Goal: Communication & Community: Answer question/provide support

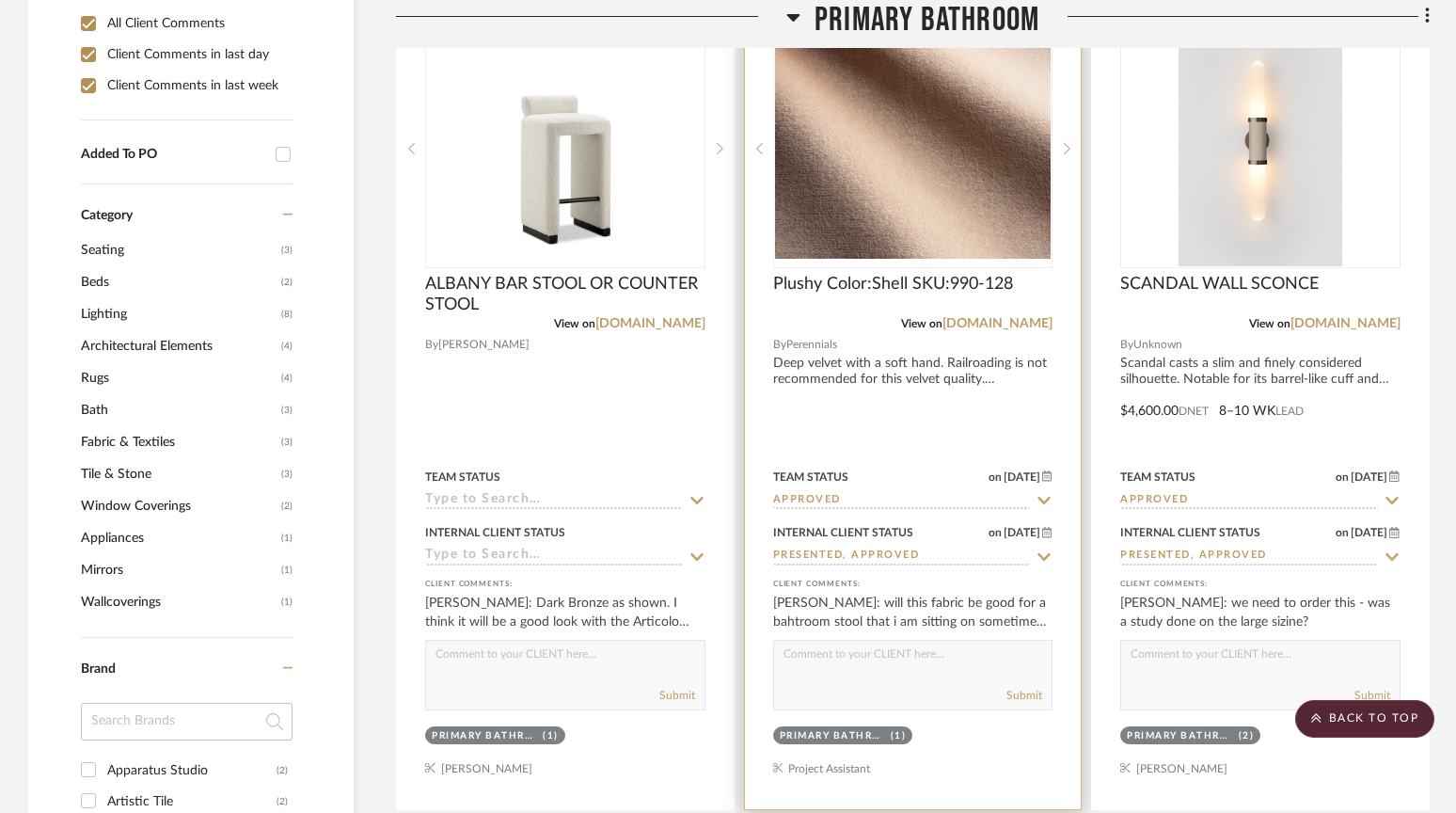
scroll to position [1574, 0]
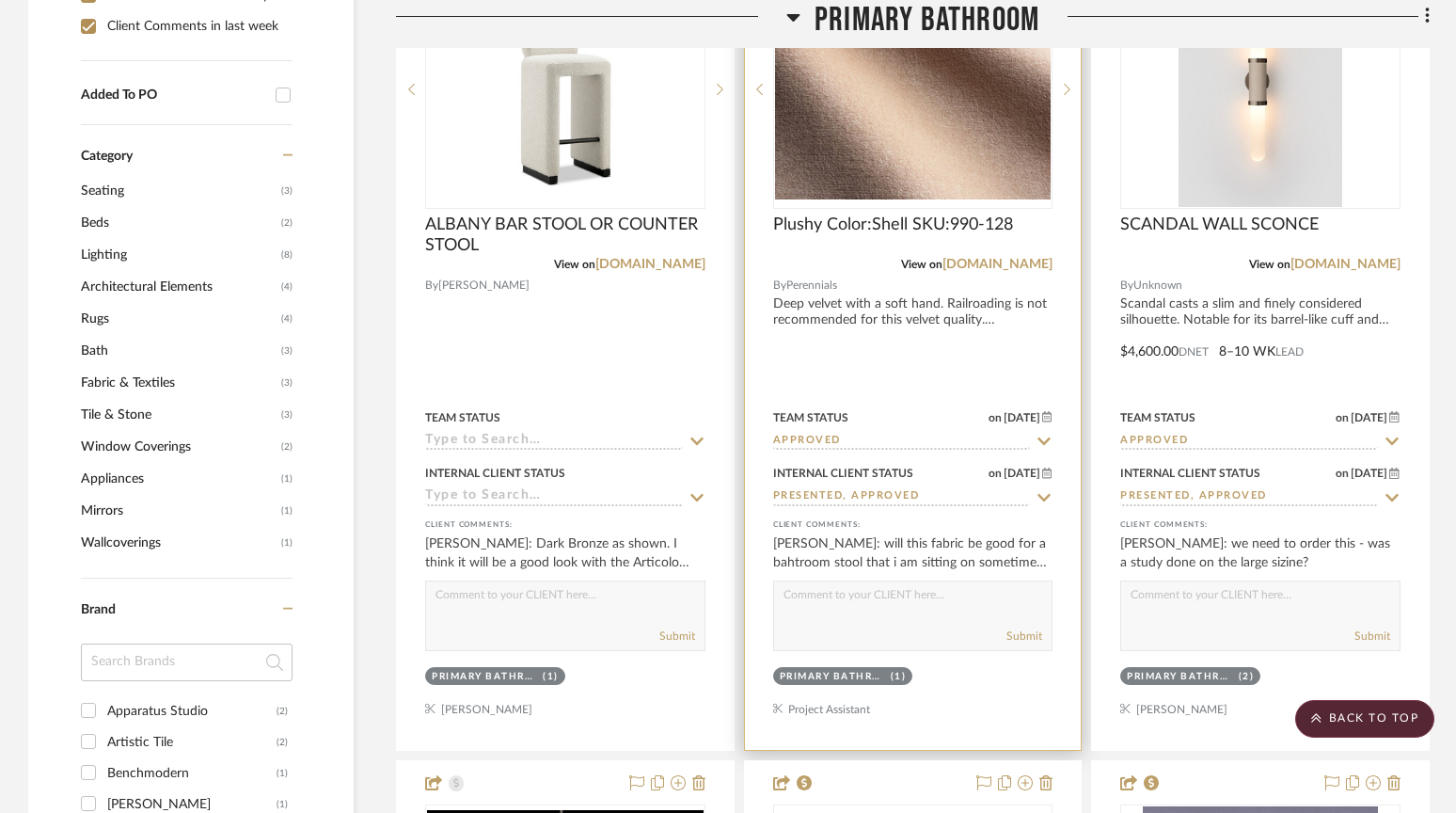
click at [801, 592] on textarea at bounding box center [913, 599] width 279 height 36
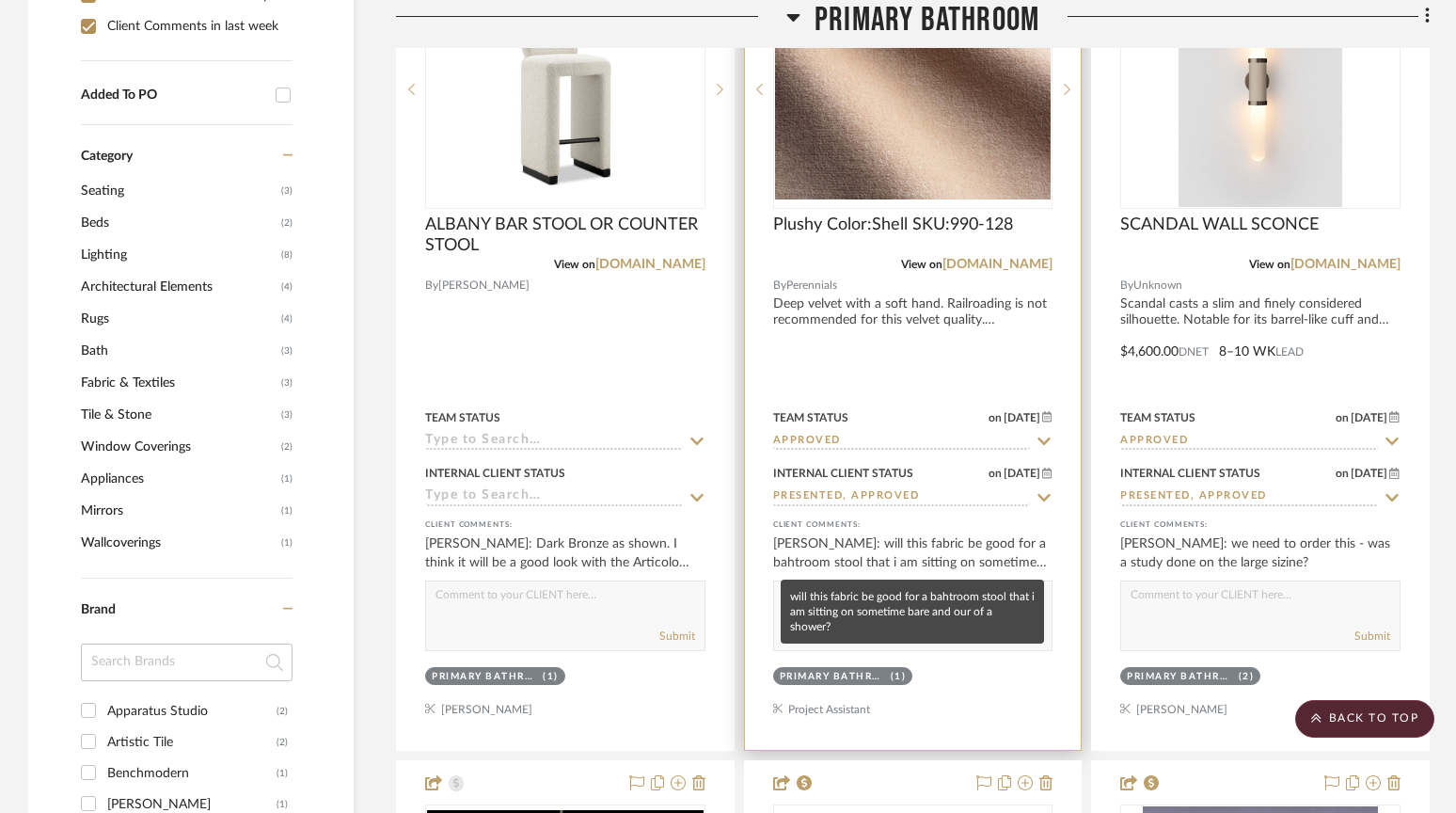
click at [890, 553] on div "[PERSON_NAME]: will this fabric be good for a bahtroom stool that i am sitting …" at bounding box center [913, 553] width 280 height 37
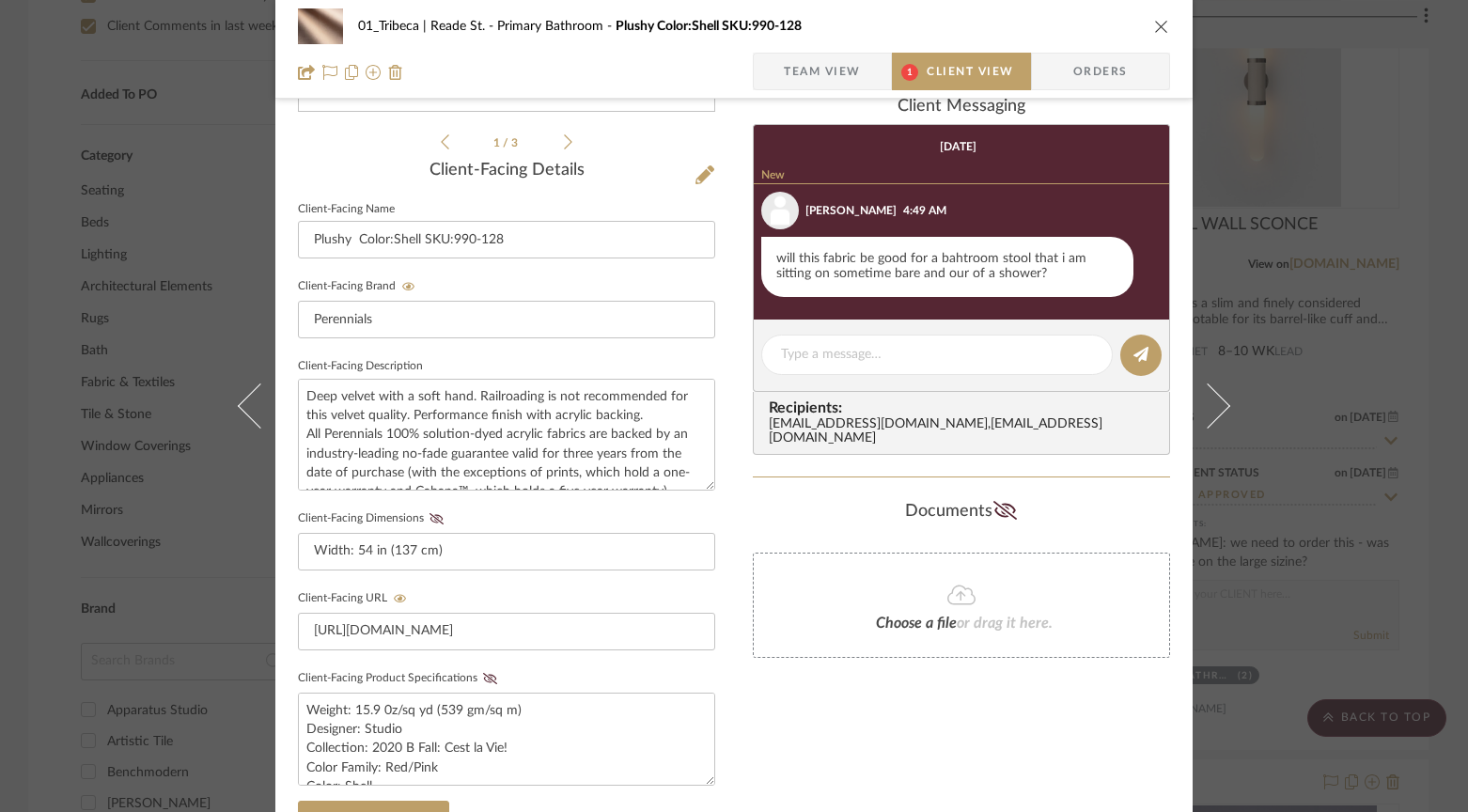
scroll to position [430, 0]
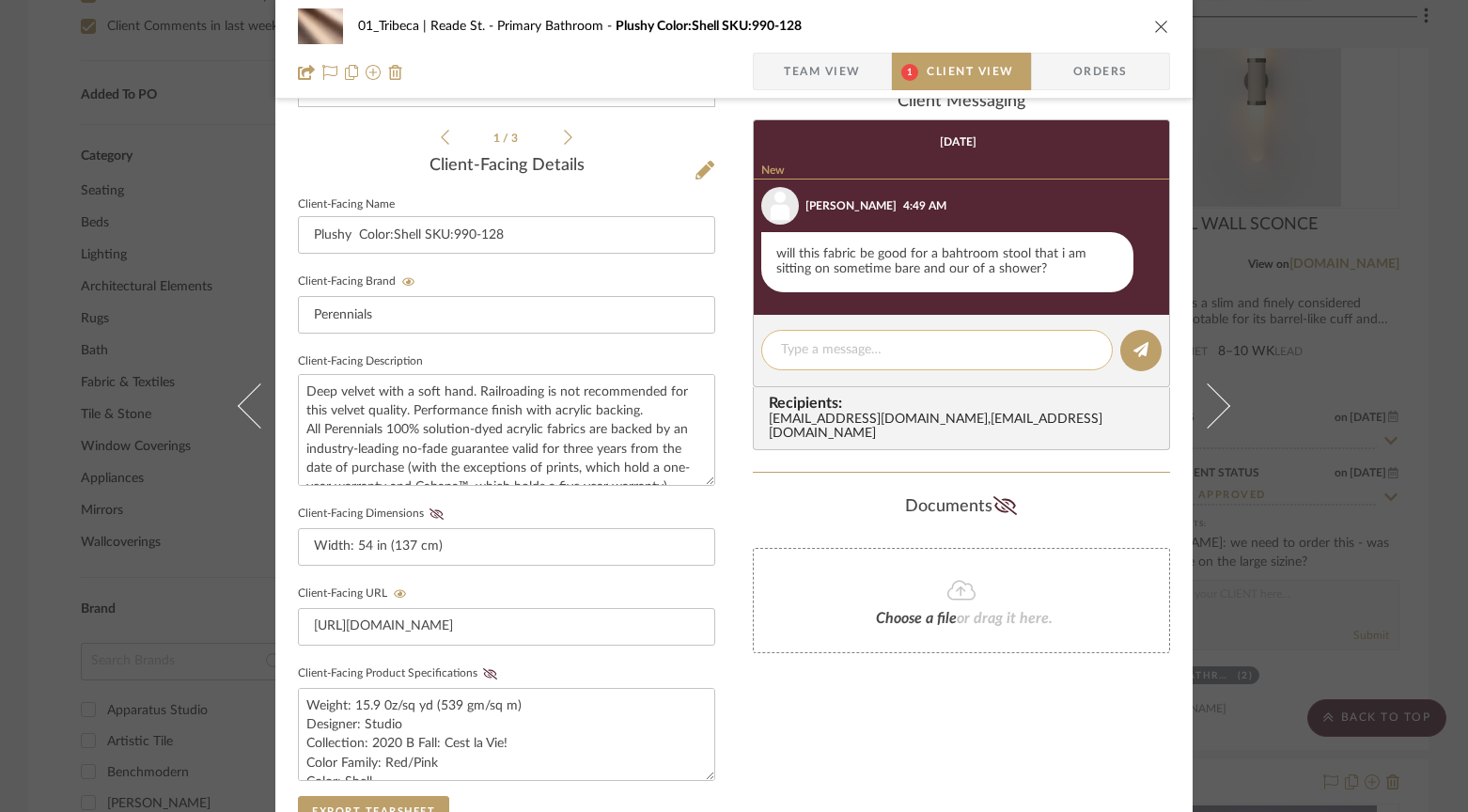
click at [825, 346] on textarea at bounding box center [937, 349] width 312 height 20
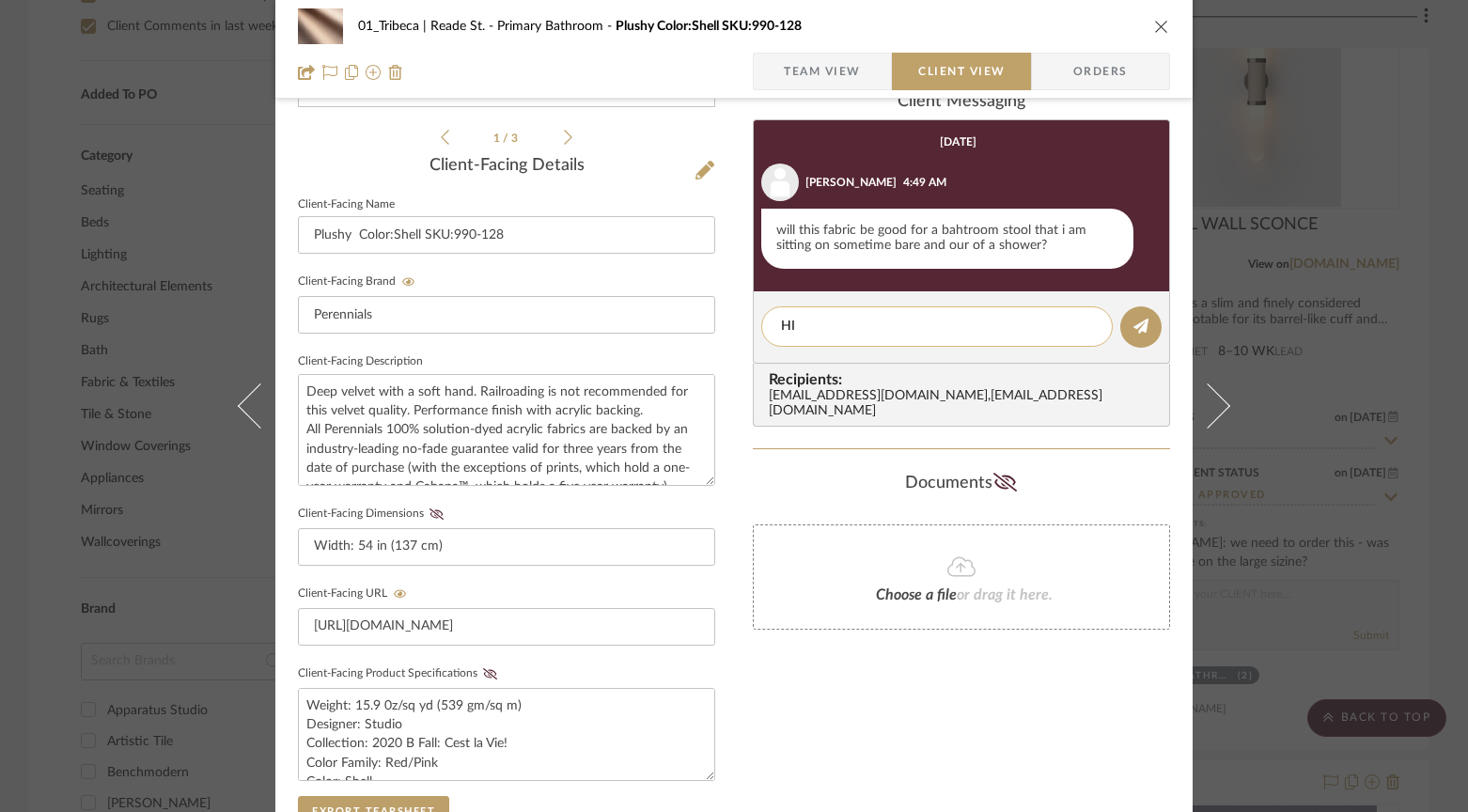
type textarea "H"
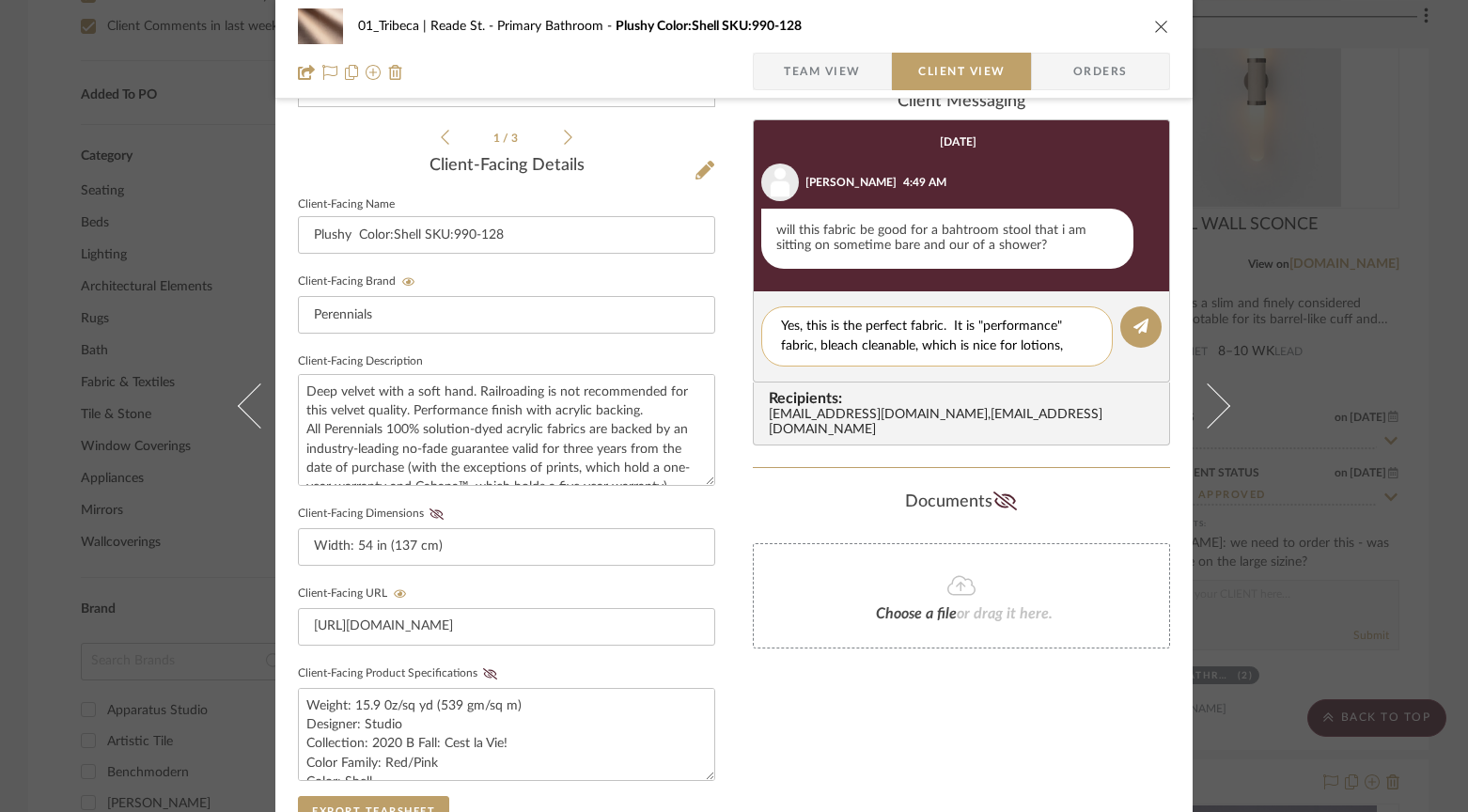
scroll to position [0, 0]
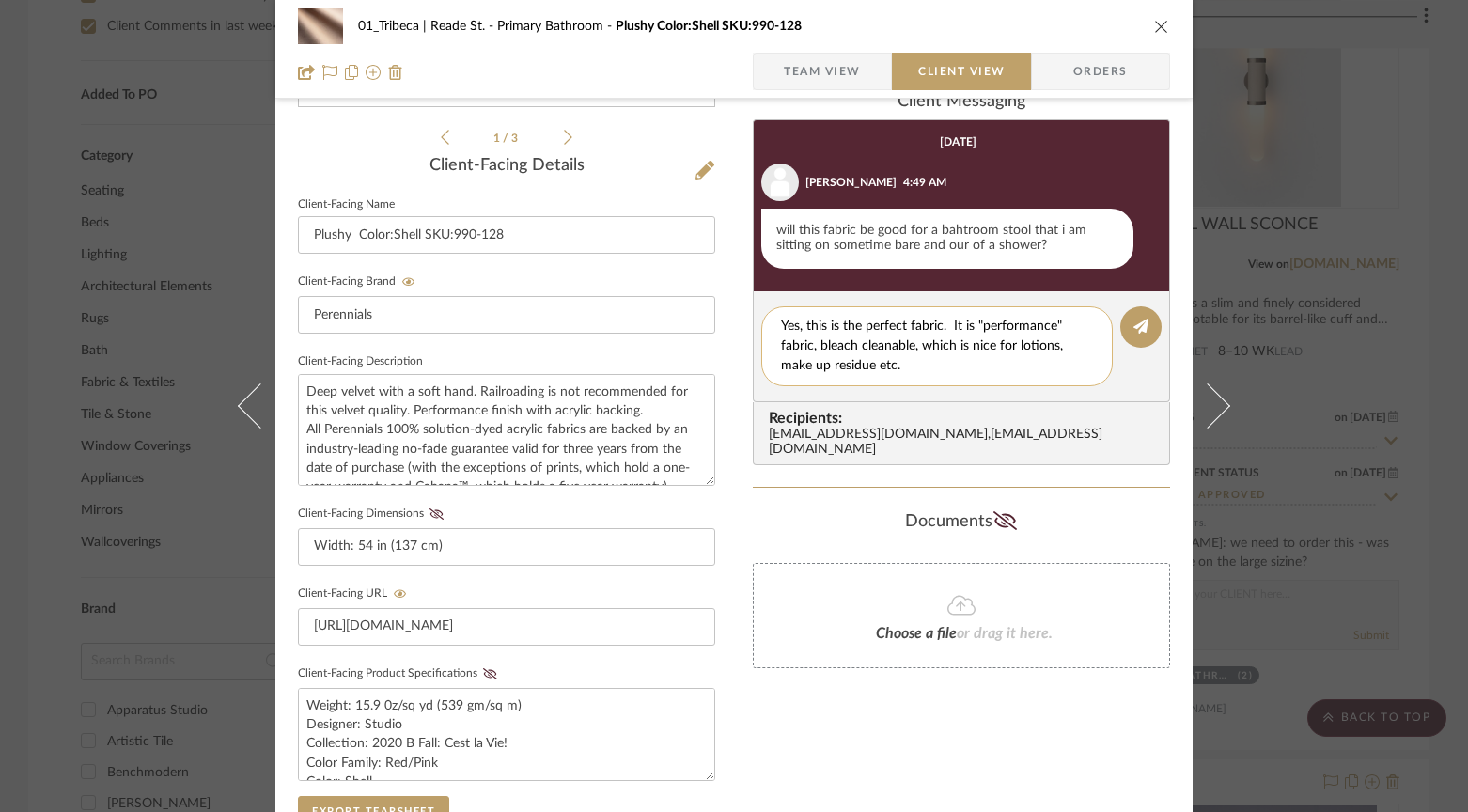
click at [808, 356] on textarea "Yes, this is the perfect fabric. It is "performance" fabric, bleach cleanable, …" at bounding box center [937, 346] width 312 height 60
click at [814, 352] on textarea "Yes, this is the perfect fabric. It is "performance" fabric, bleach cleanable, …" at bounding box center [937, 346] width 312 height 60
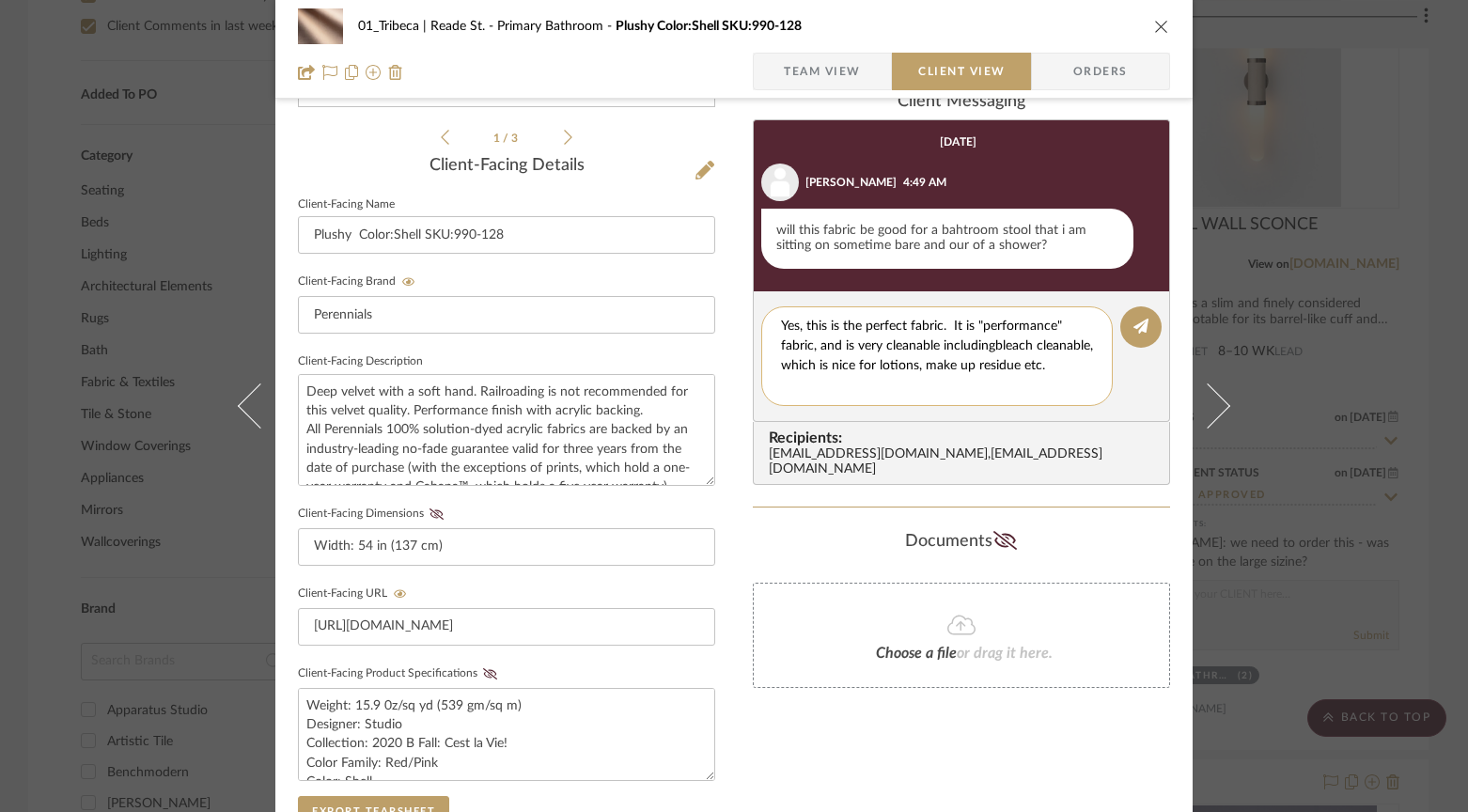
type textarea "Yes, this is the perfect fabric. It is "performance" fabric, and is very cleana…"
click at [832, 393] on textarea "Yes, this is the perfect fabric. It is "performance" fabric, and is very cleana…" at bounding box center [937, 356] width 312 height 79
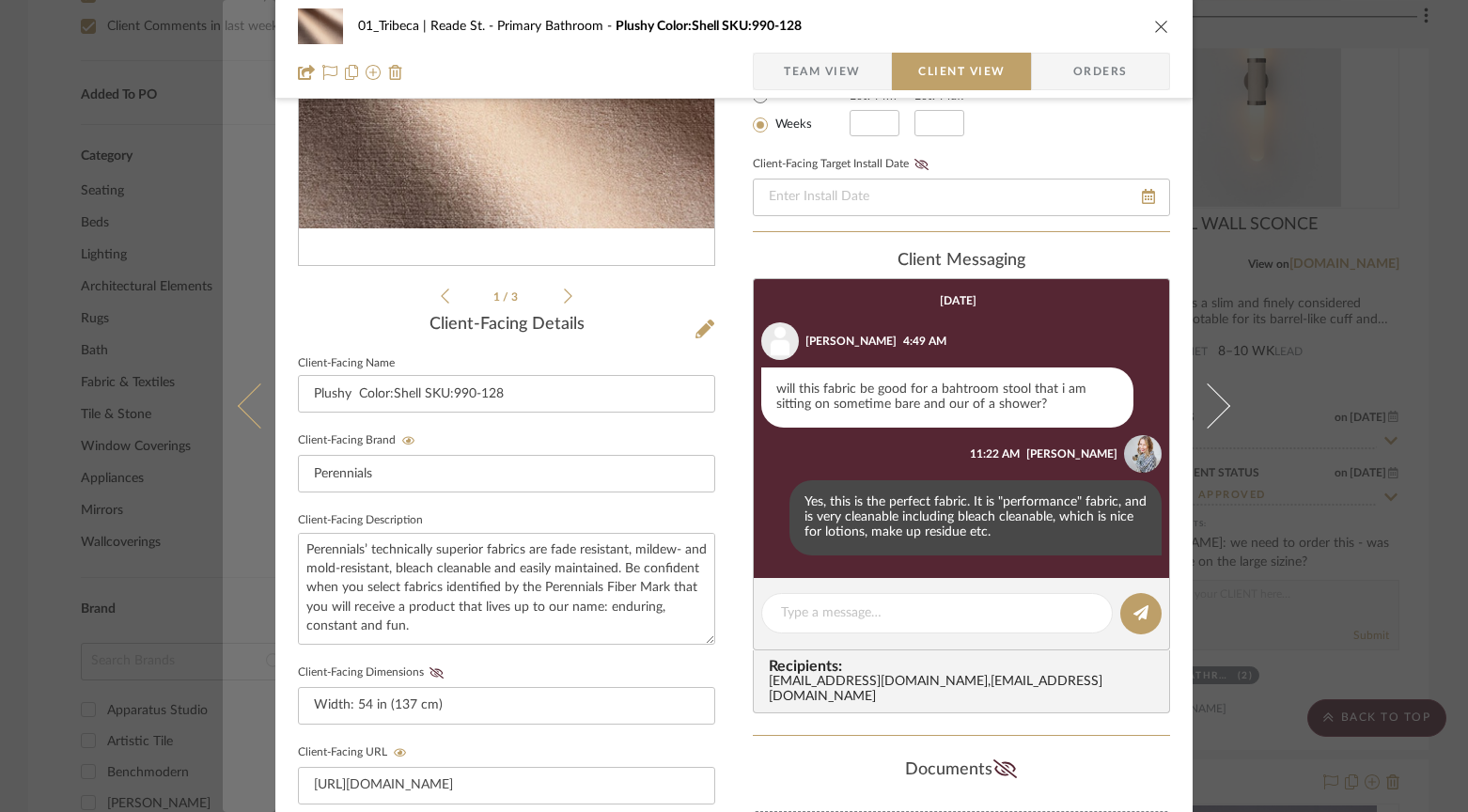
scroll to position [274, 0]
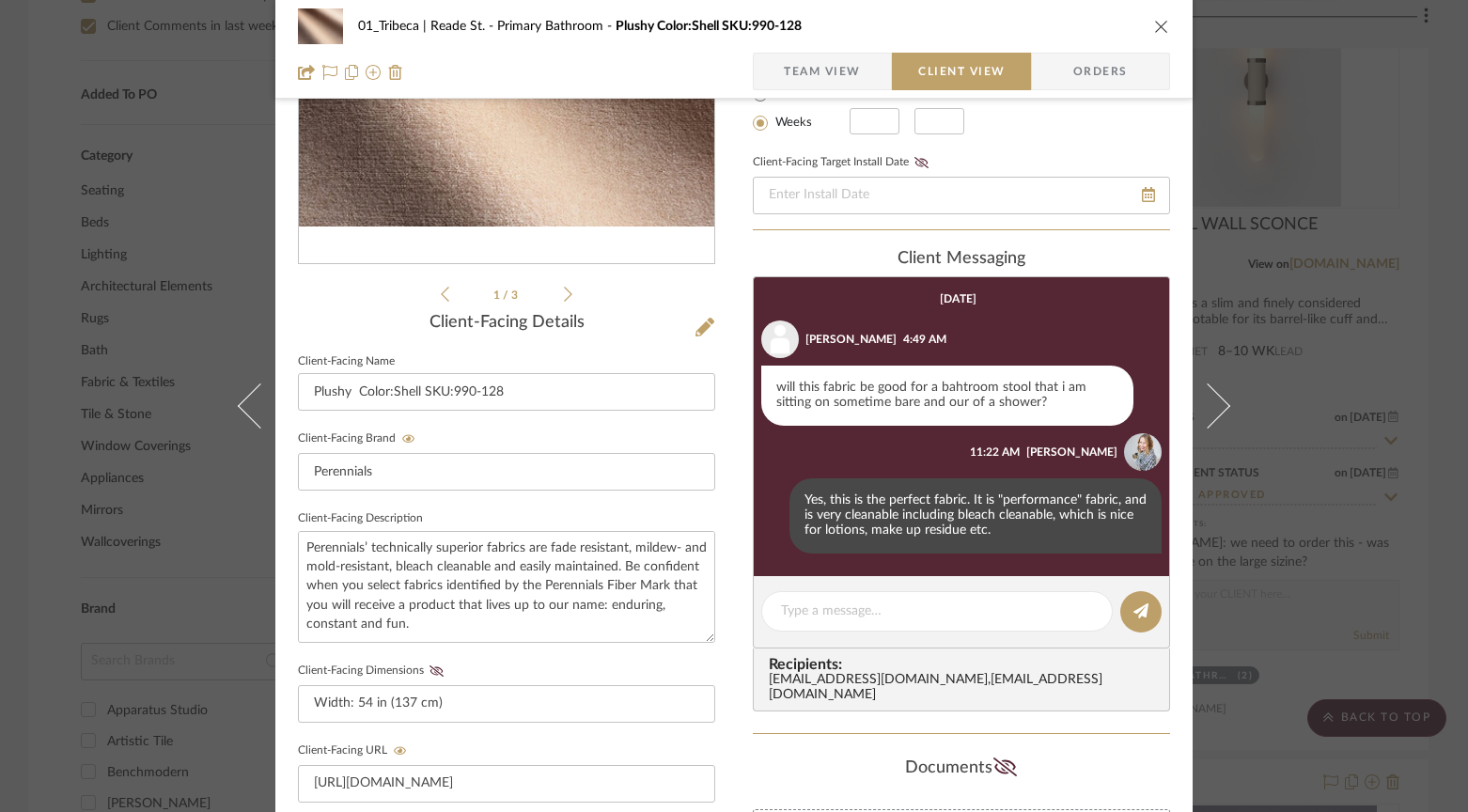
click at [1154, 23] on icon "close" at bounding box center [1162, 27] width 15 height 15
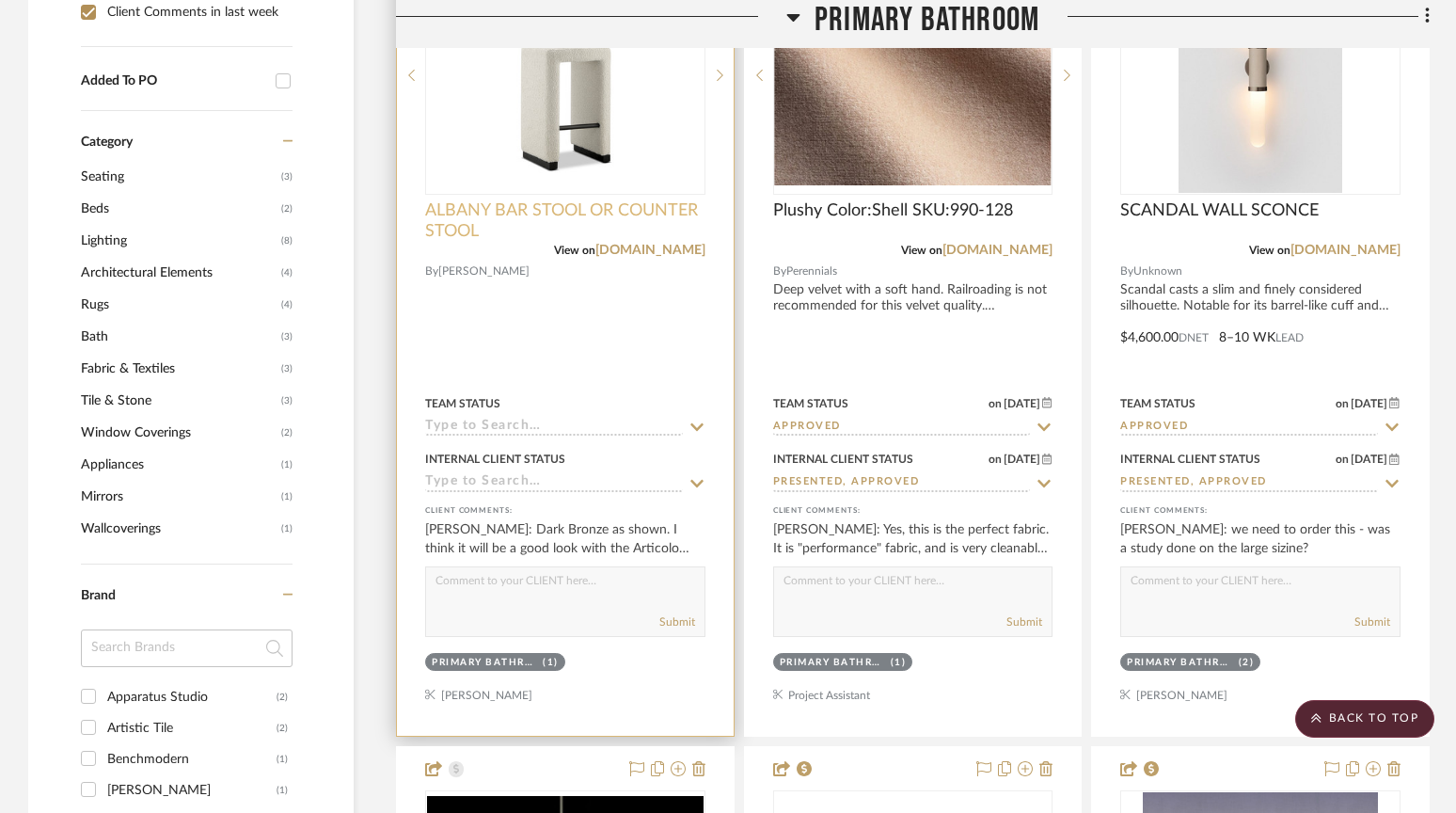
scroll to position [1597, 0]
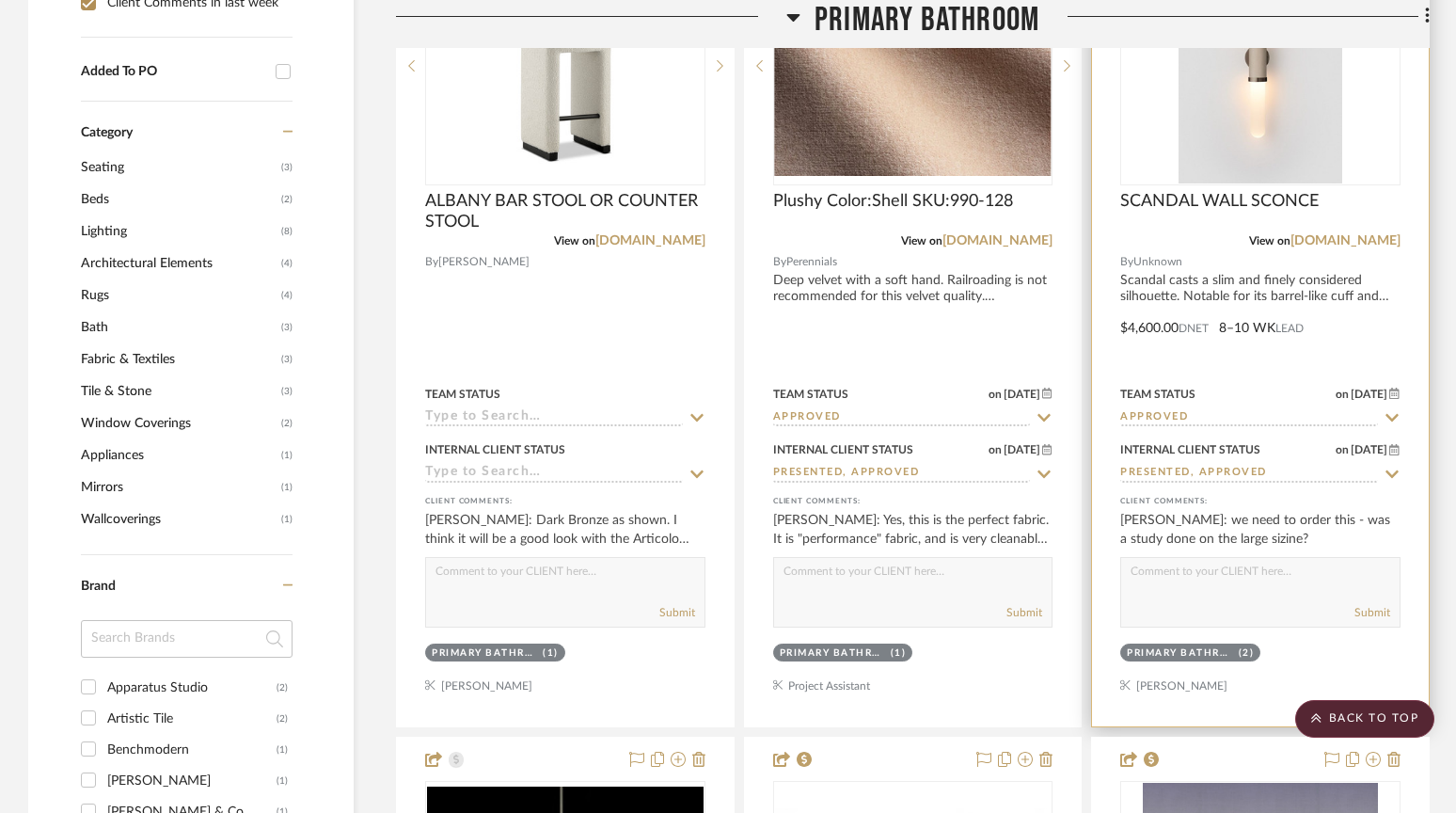
click at [1214, 579] on textarea at bounding box center [1260, 576] width 279 height 36
click at [1253, 578] on textarea "Hi, Yes, the rendering showed the Tall size, 42"H, the render placed it a littl…" at bounding box center [1260, 576] width 279 height 36
click at [1205, 572] on textarea "Hi, Yes, the rendering showed the Tall size, 42"H, the render placed it a littl…" at bounding box center [1260, 576] width 279 height 36
click at [1215, 572] on textarea "Hi, Yes, the rendering showed the Tall size, 42"H, the render placed it a littl…" at bounding box center [1260, 576] width 279 height 36
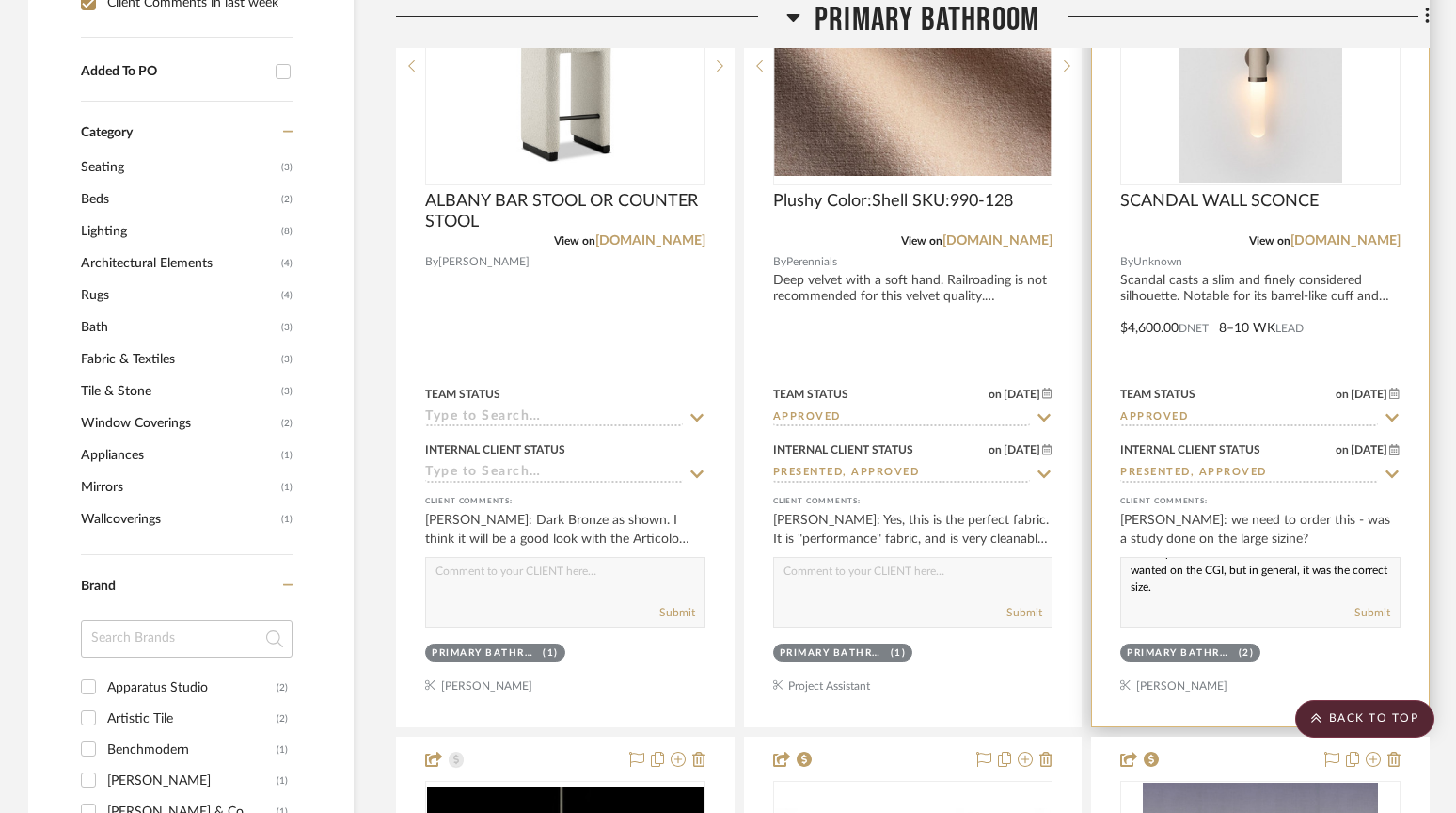
click at [1199, 582] on textarea "Hi, Yes, the rendering showed the Tall size, 42"H, the render placed it a littl…" at bounding box center [1260, 576] width 279 height 36
click at [1308, 573] on textarea "Hi, Yes, the rendering showed the Tall size, 42"H, the render placed it a littl…" at bounding box center [1260, 576] width 279 height 36
drag, startPoint x: 1298, startPoint y: 574, endPoint x: 1345, endPoint y: 573, distance: 47.0
click at [1345, 573] on textarea "Hi, Yes, the rendering showed the Tall size, 42"H, the render placed it a littl…" at bounding box center [1260, 576] width 279 height 36
click at [1236, 595] on div "Hi, Yes, the rendering showed the Tall size, 42"H, the render placed it a littl…" at bounding box center [1260, 592] width 280 height 70
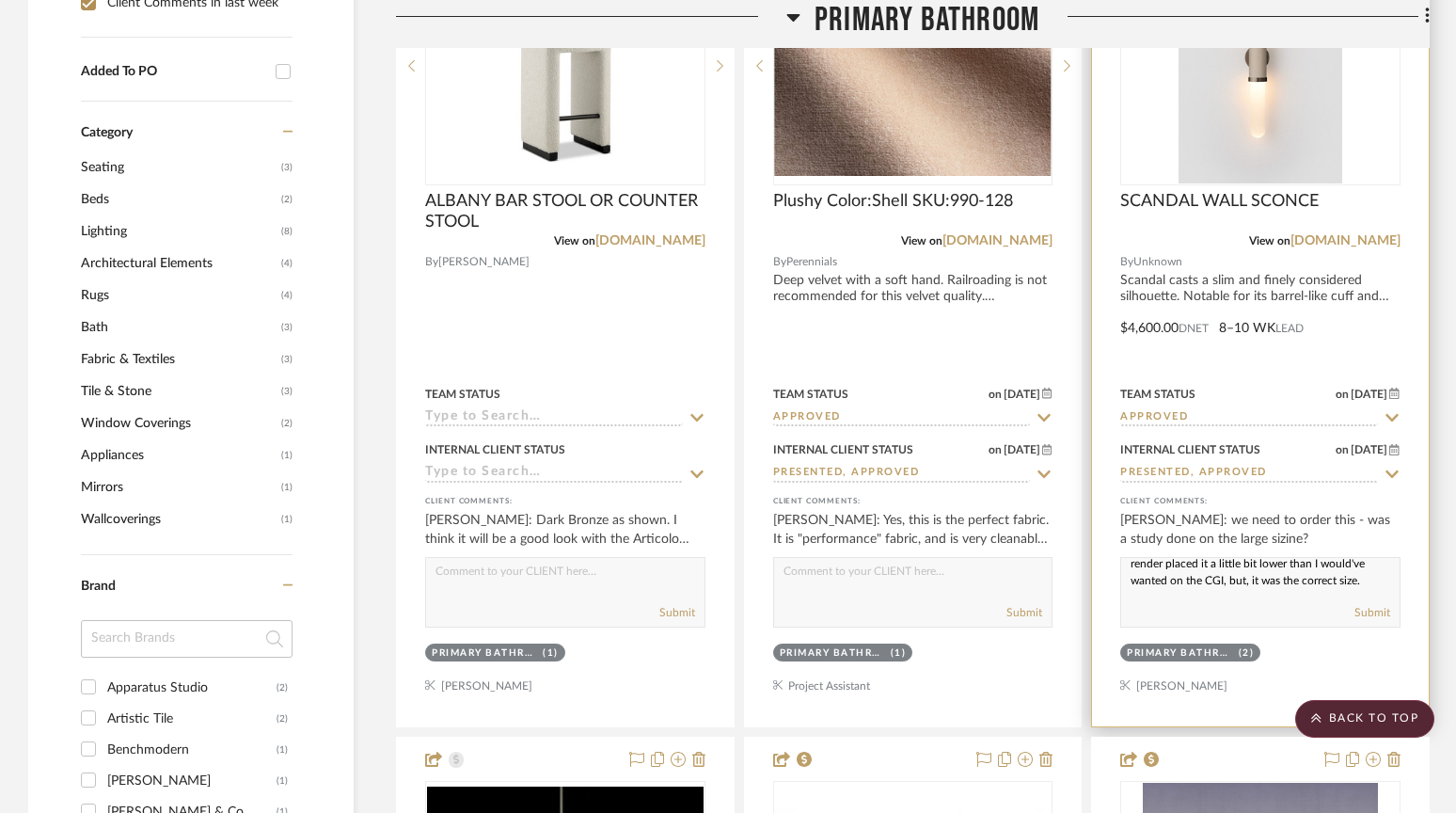
click at [1236, 587] on textarea "Hi, Yes, the rendering showed the Tall size, 42"H, the render placed it a littl…" at bounding box center [1260, 576] width 279 height 36
click at [1191, 572] on textarea "Hi, Yes, the rendering showed the Tall size, 42"H, the render placed it a littl…" at bounding box center [1260, 576] width 279 height 36
click at [1202, 590] on textarea "Hi, Yes, the rendering showed the Tall size, 42"H, the render placed it a littl…" at bounding box center [1260, 576] width 279 height 36
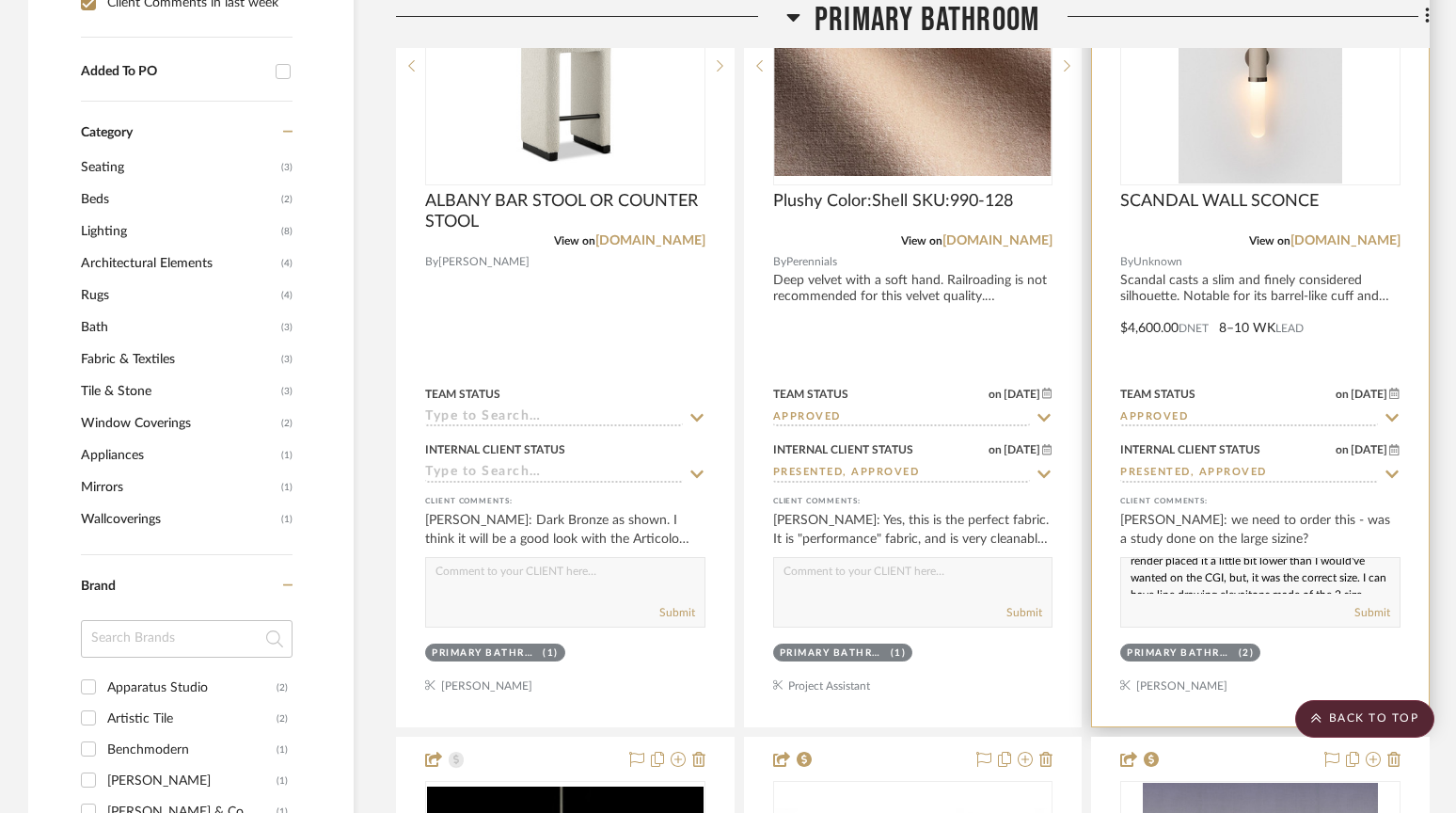
click at [1179, 563] on textarea "Hi, Yes, the rendering showed the Tall size, 42"H, the render placed it a littl…" at bounding box center [1260, 576] width 279 height 36
click at [1182, 564] on textarea "Hi, Yes, the rendering showed the Tall size, 42"H, the render placed it a littl…" at bounding box center [1260, 576] width 279 height 36
click at [1330, 579] on textarea "Hi, Yes, the rendering showed the Tall size, 42"H, the renderer placed it a lit…" at bounding box center [1260, 576] width 279 height 36
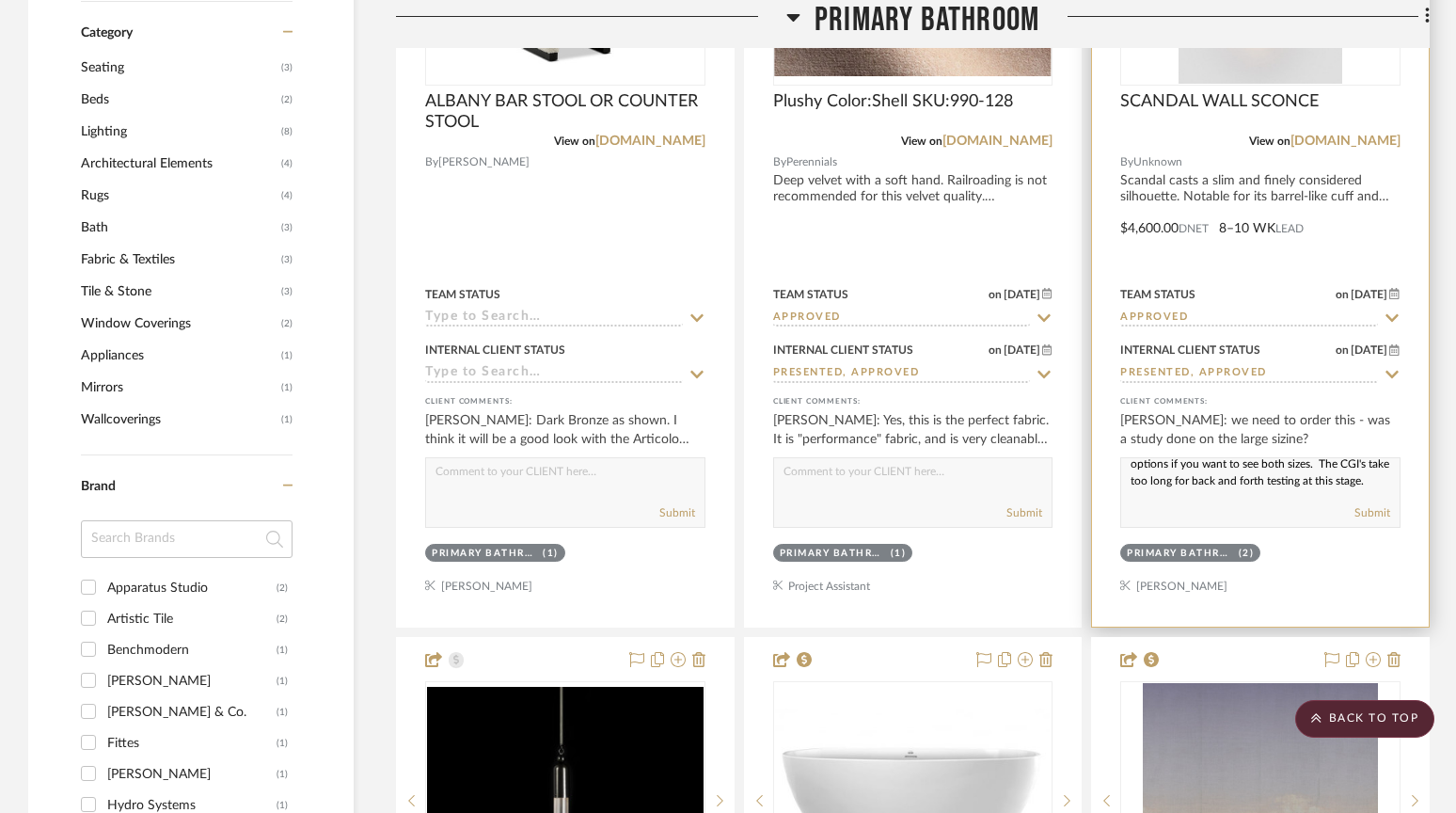
scroll to position [1699, 0]
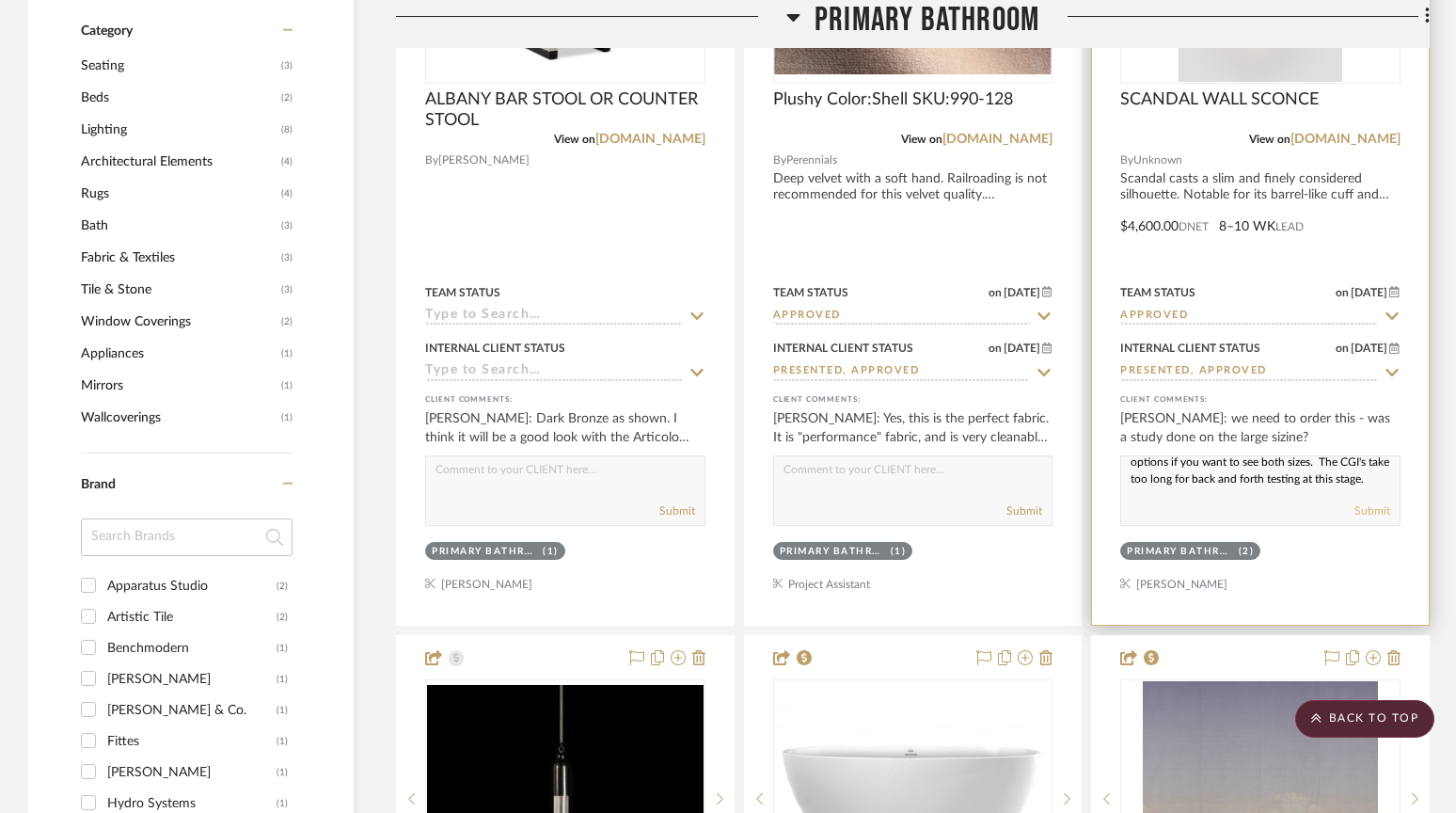
type textarea "Hi, Yes, the rendering showed the Tall size, 42"H, the renderer placed it a lit…"
click at [1373, 507] on button "Submit" at bounding box center [1371, 511] width 36 height 17
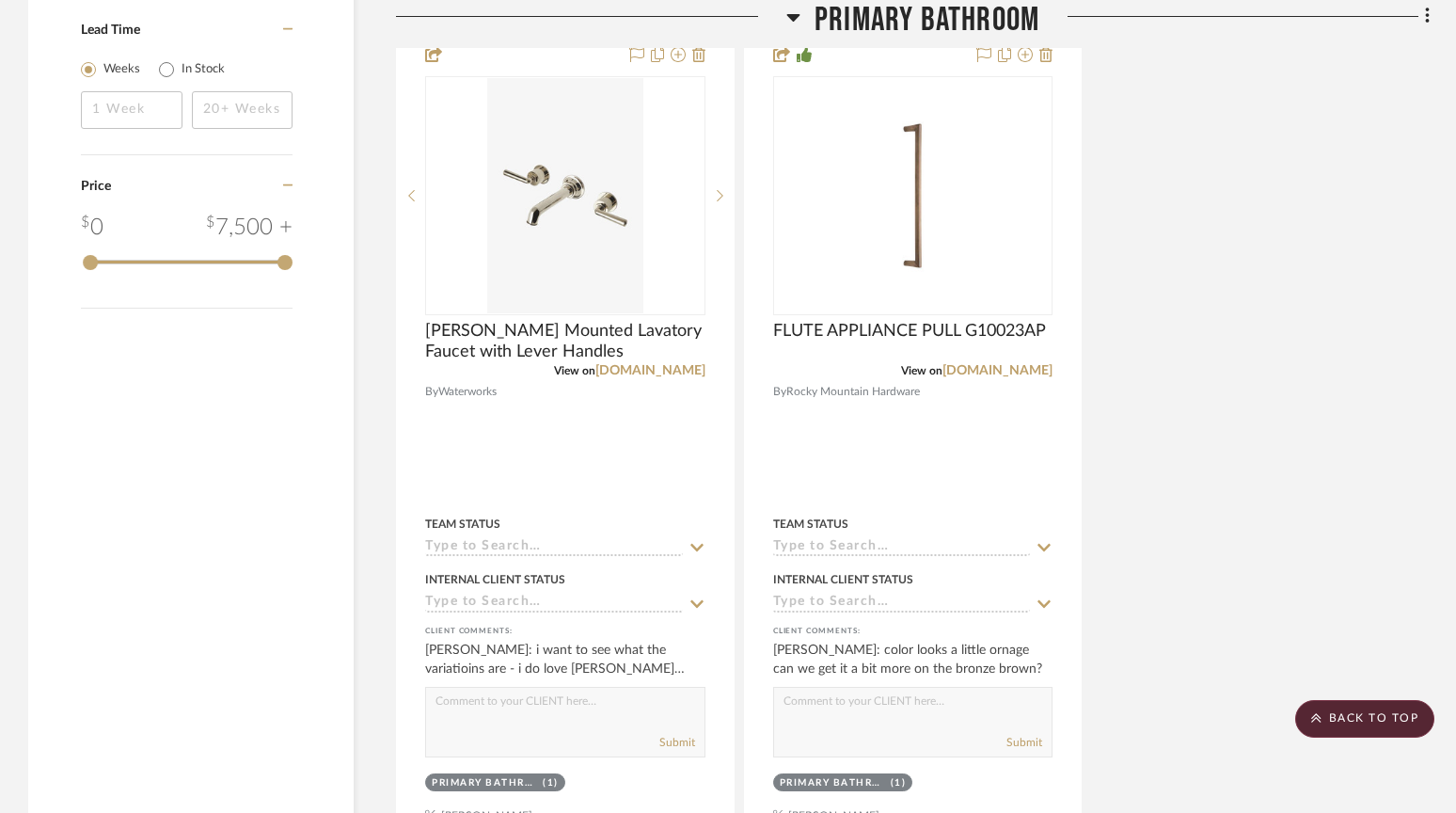
scroll to position [3147, 0]
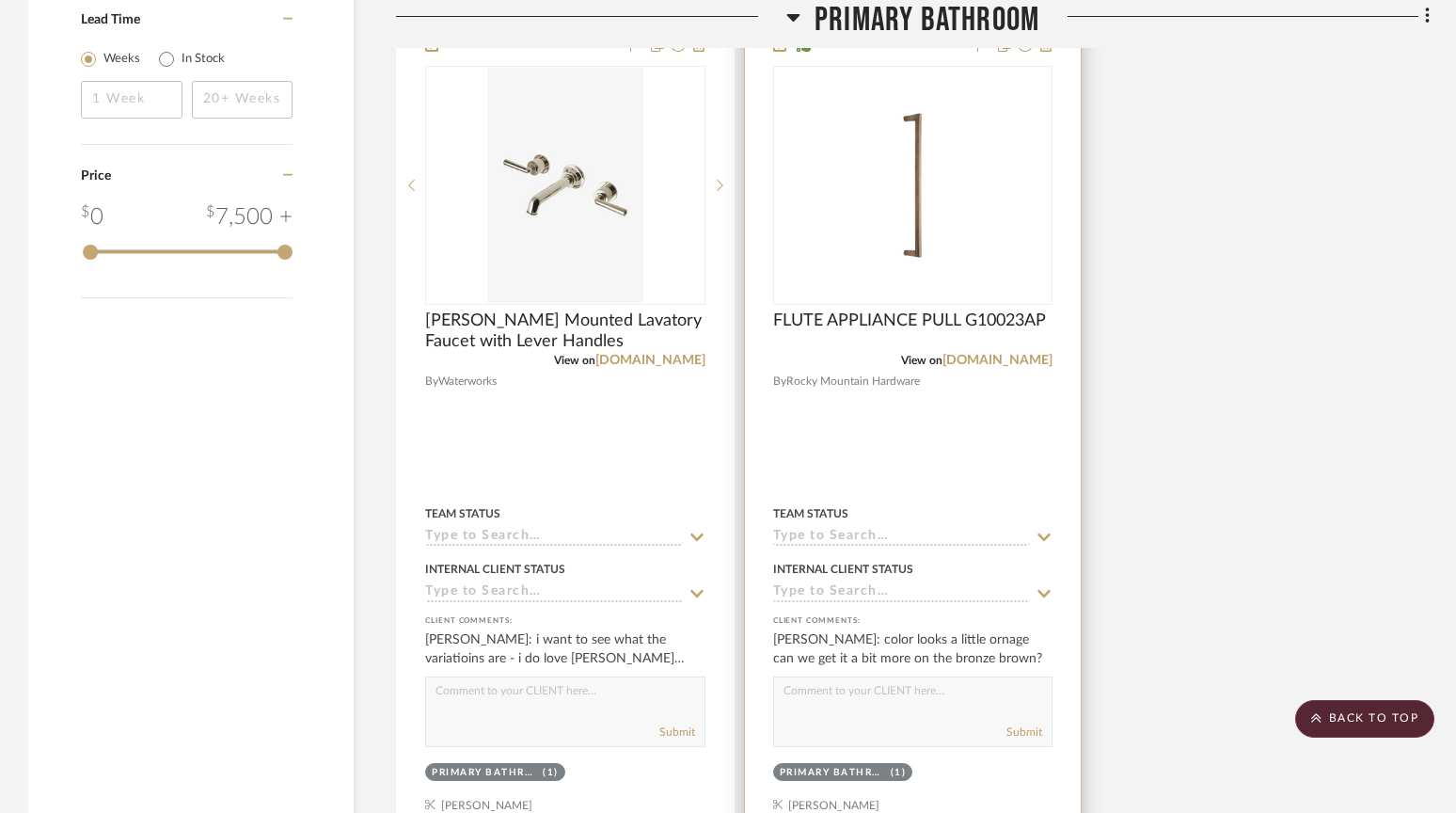
click at [851, 689] on textarea at bounding box center [913, 695] width 279 height 36
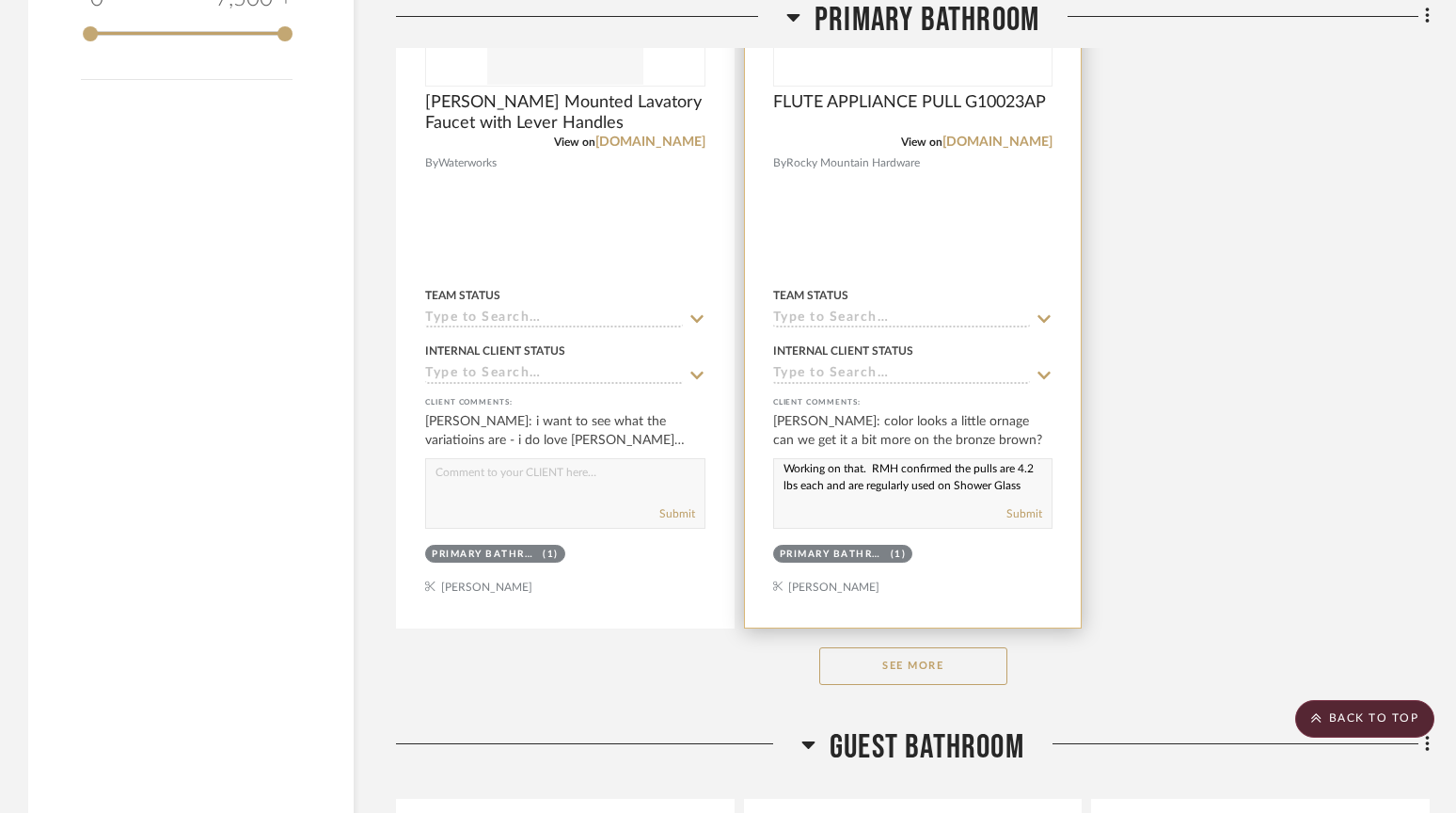
scroll to position [0, 0]
click at [864, 469] on textarea "Working on that. RMH confirmed the pulls are 4.2 lbs each and are regularly use…" at bounding box center [913, 477] width 279 height 36
click at [952, 472] on textarea "Will get better images for accruate finishes.. RMH confirmed the pulls are 4.2 …" at bounding box center [913, 477] width 279 height 36
drag, startPoint x: 784, startPoint y: 469, endPoint x: 934, endPoint y: 481, distance: 150.5
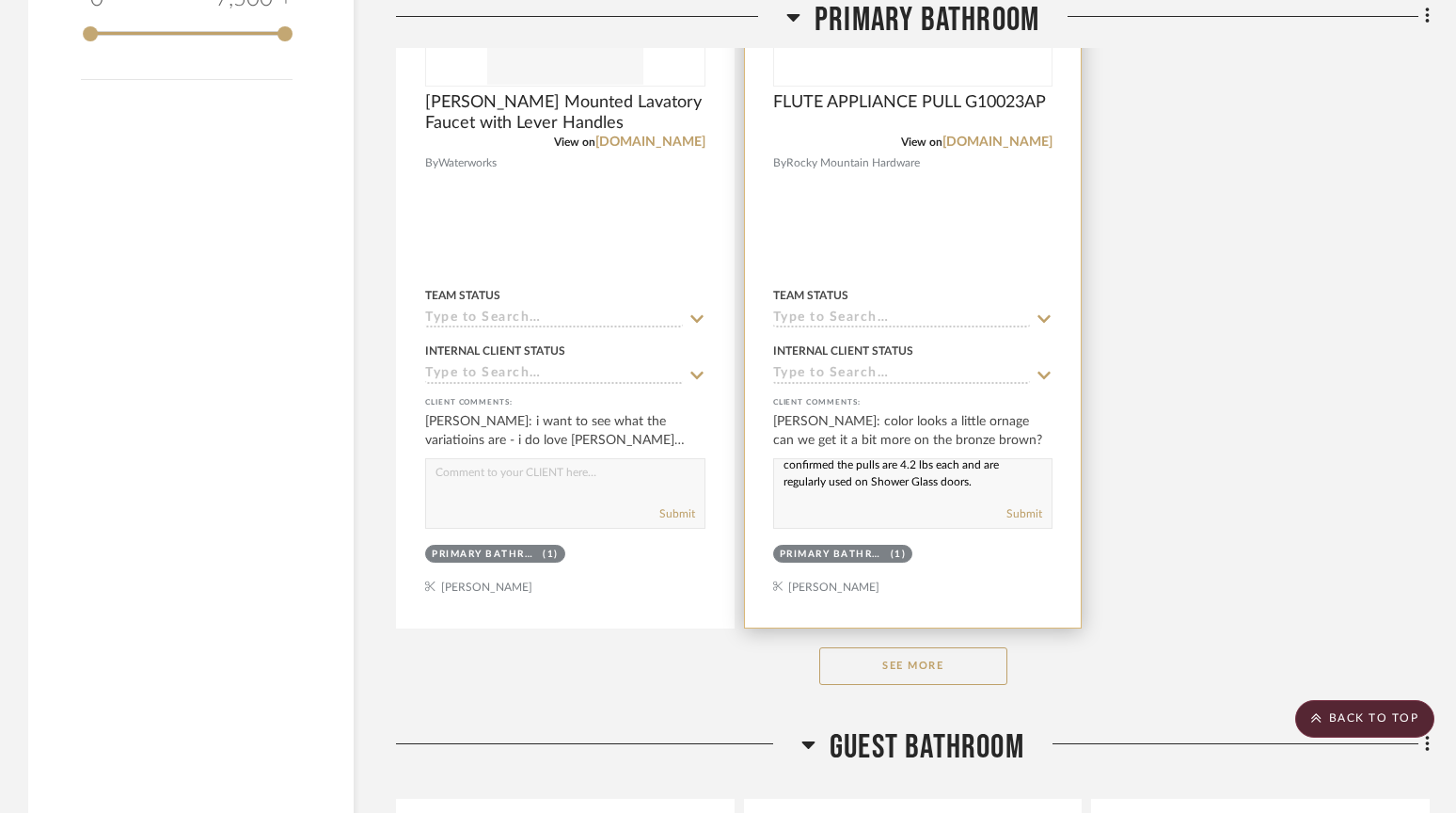
click at [1023, 511] on div "Will get better images for accurate finishes.. RMH confirmed the pulls are 4.2 …" at bounding box center [913, 493] width 280 height 70
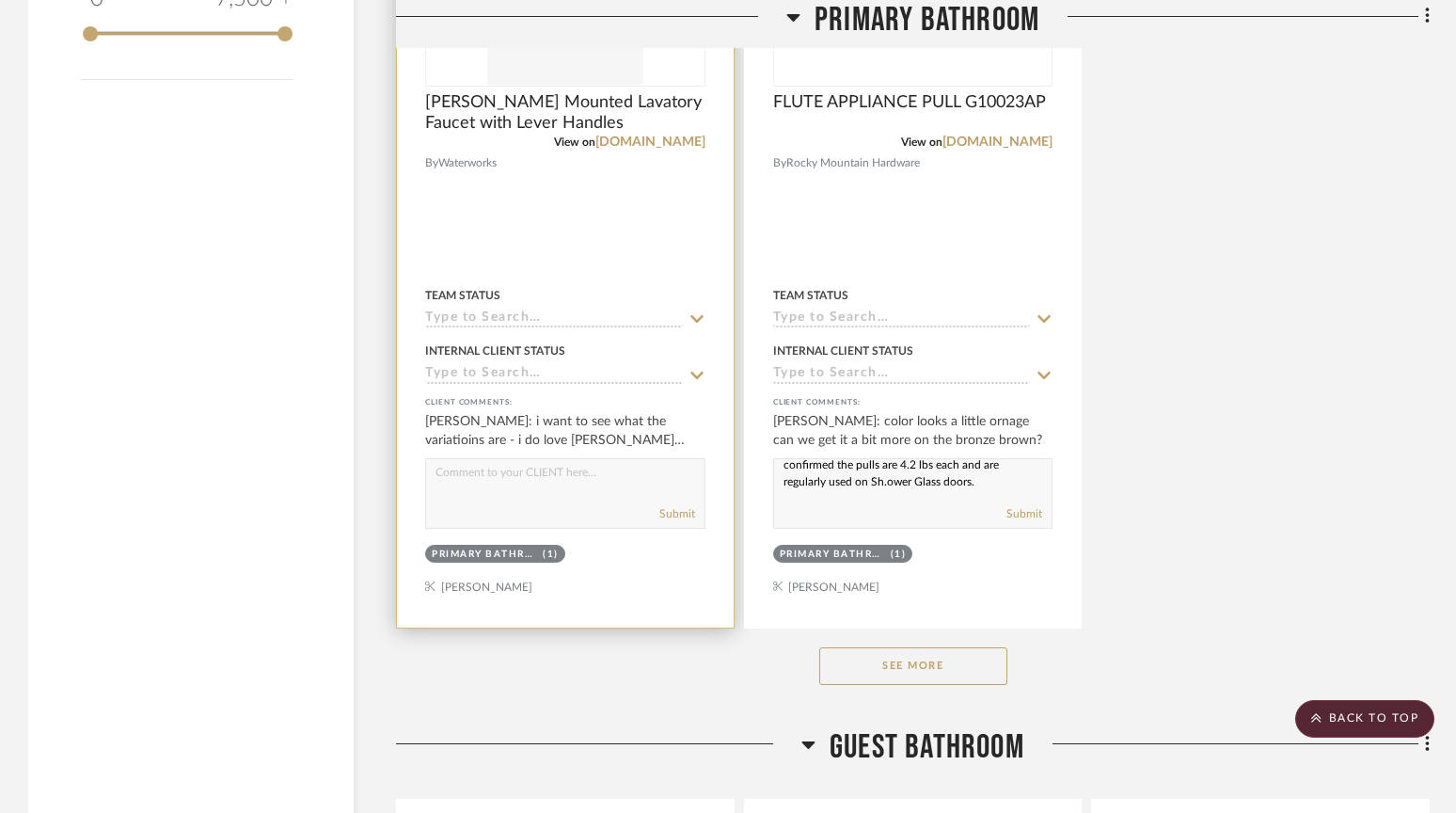
scroll to position [18, 0]
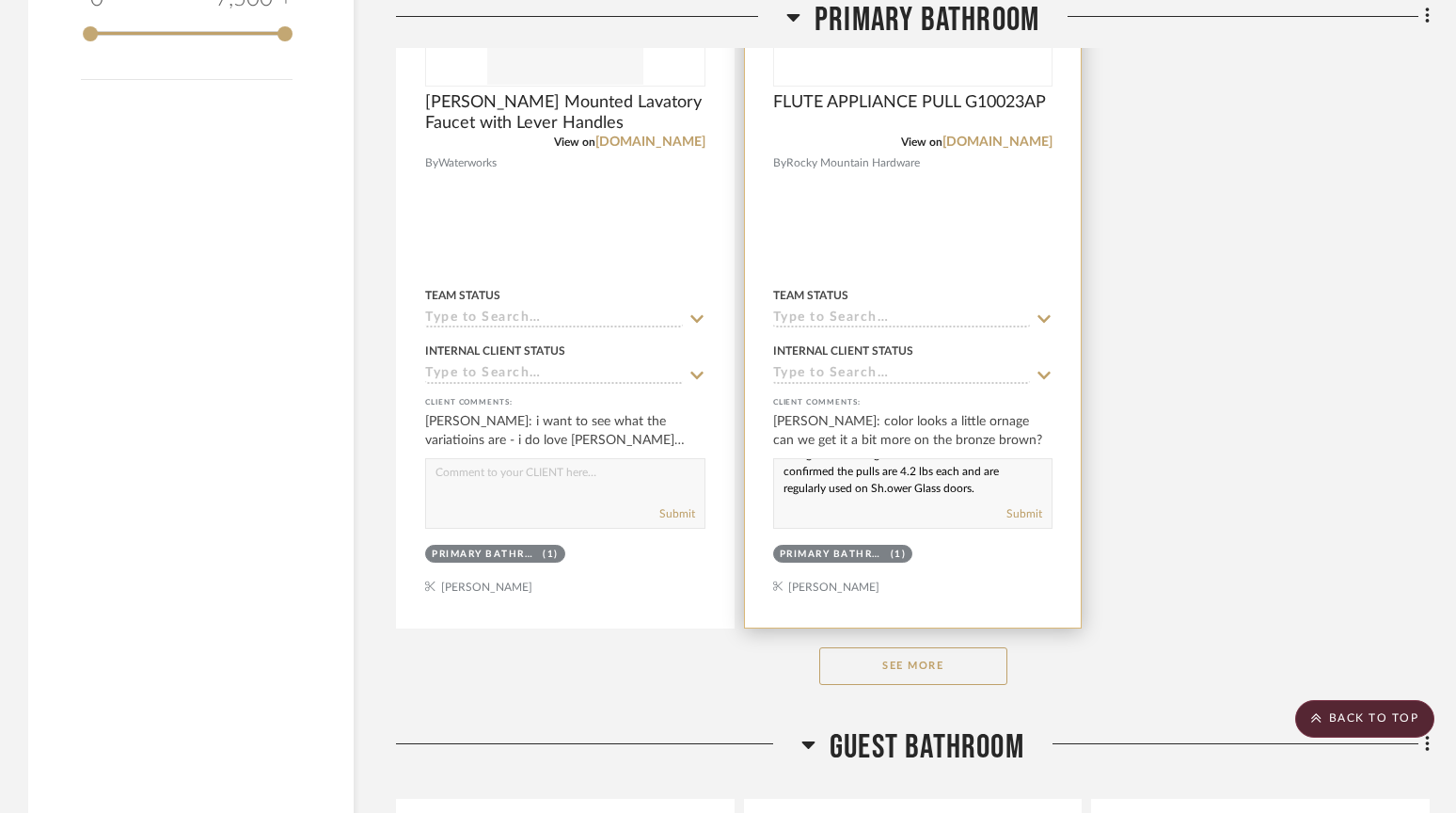
click at [888, 487] on textarea "Will get better images for accurate finishes. RMH confirmed the pulls are 4.2 l…" at bounding box center [913, 477] width 279 height 36
click at [884, 488] on textarea "Will get better images for accurate finishes. RMH confirmed the pulls are 4.2 l…" at bounding box center [913, 477] width 279 height 36
type textarea "Will get better images for accurate finishes. RMH confirmed the pulls are 4.2 l…"
click at [1018, 512] on button "Submit" at bounding box center [1024, 514] width 36 height 17
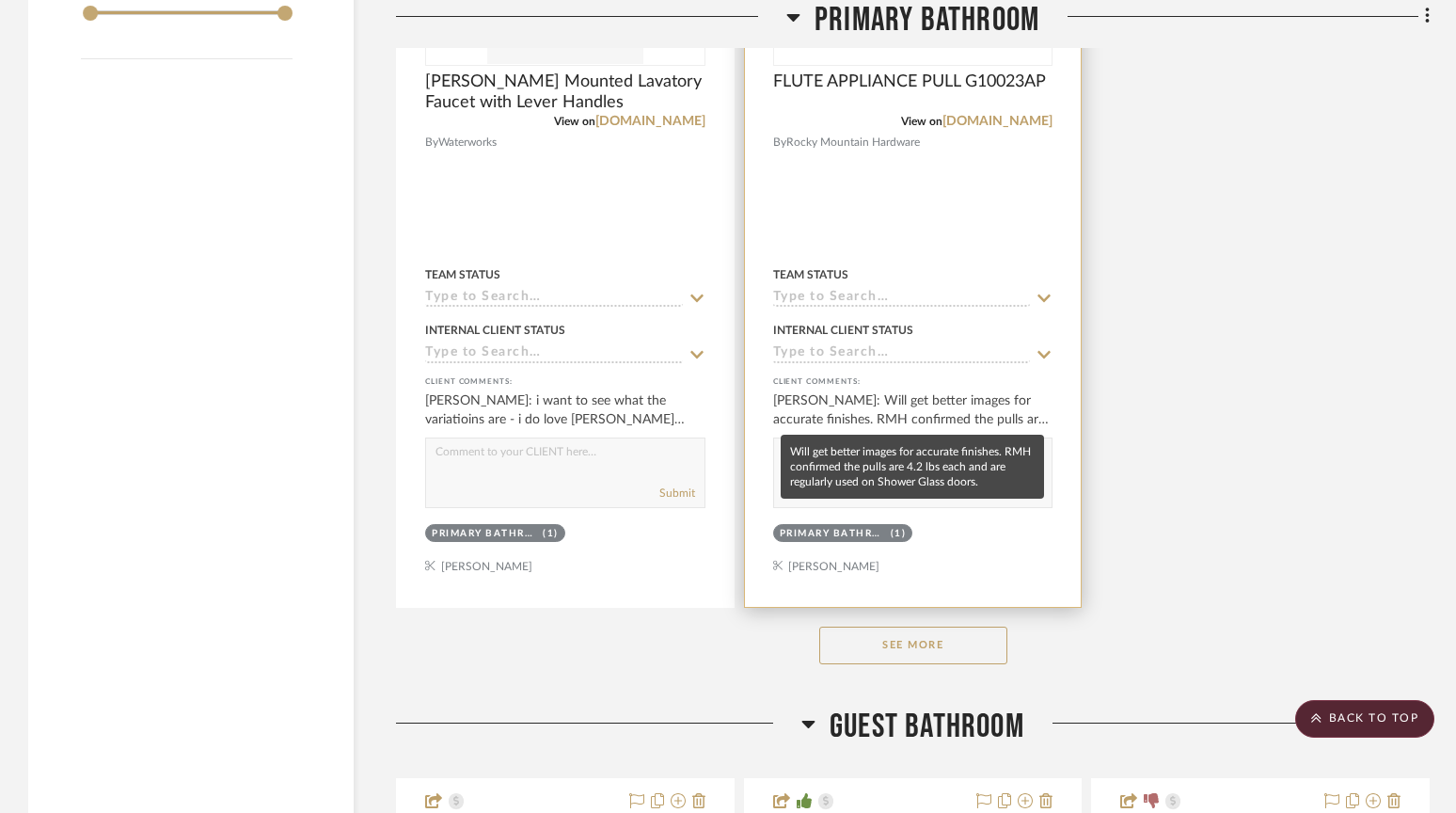
scroll to position [3390, 0]
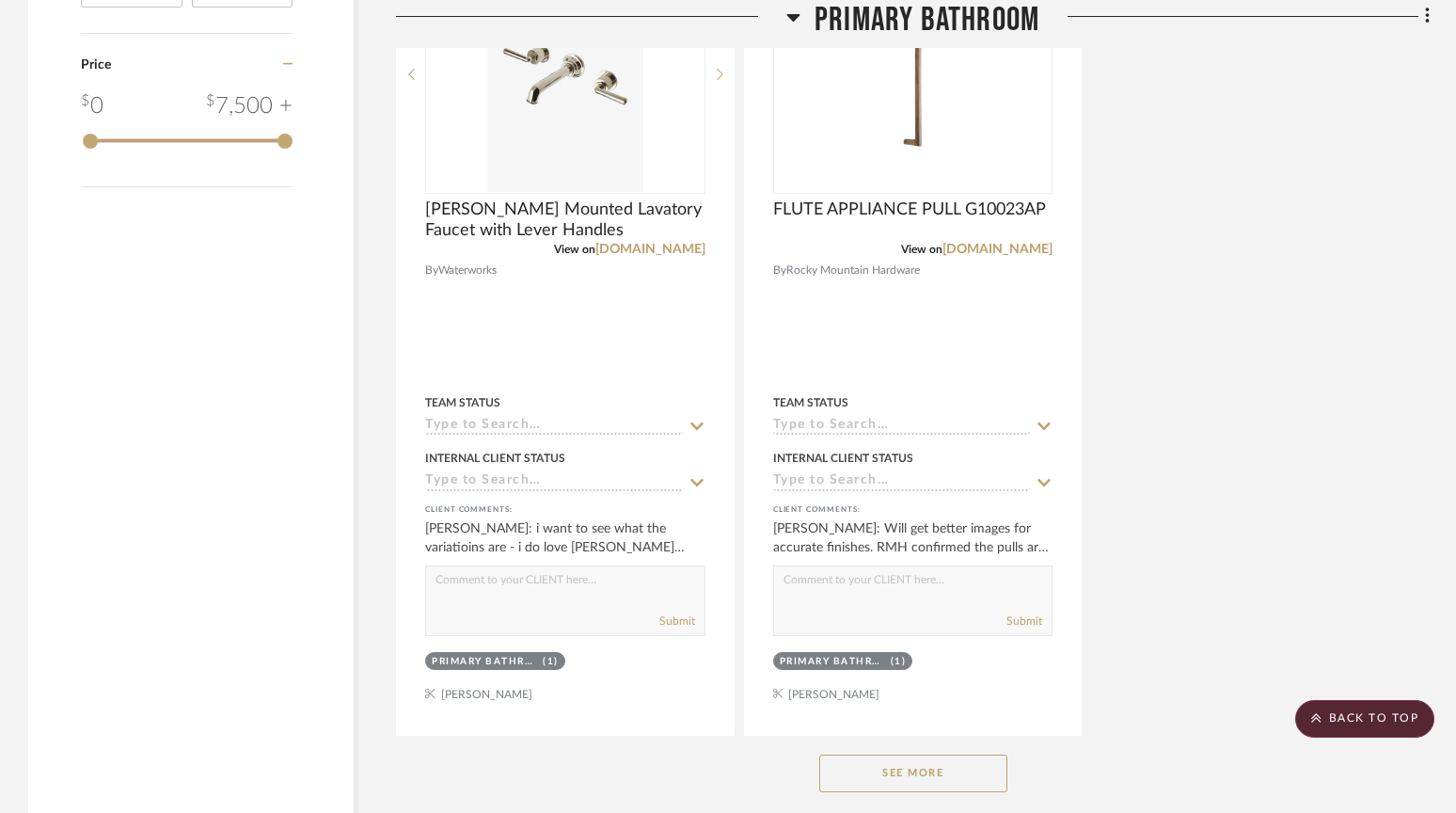
scroll to position [3232, 0]
